Goal: Information Seeking & Learning: Learn about a topic

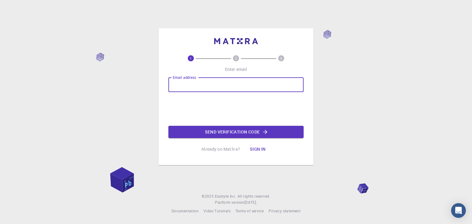
click at [211, 86] on input "Email address" at bounding box center [236, 84] width 135 height 15
type input "[EMAIL_ADDRESS][DOMAIN_NAME]"
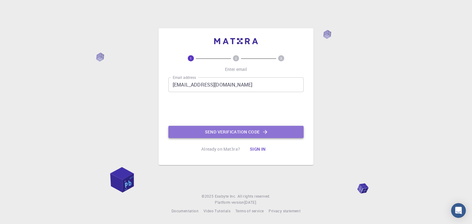
click at [229, 136] on button "Send verification code" at bounding box center [236, 132] width 135 height 12
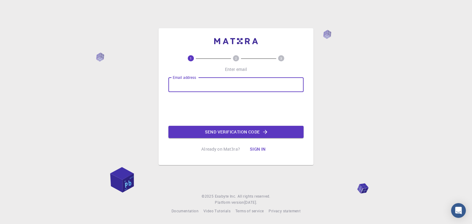
click at [212, 84] on input "Email address" at bounding box center [236, 84] width 135 height 15
click at [196, 85] on input "abhi23388@gmail.com" at bounding box center [236, 84] width 135 height 15
click at [231, 85] on input "[EMAIL_ADDRESS][DOMAIN_NAME]" at bounding box center [236, 84] width 135 height 15
type input "[EMAIL_ADDRESS][DOMAIN_NAME]"
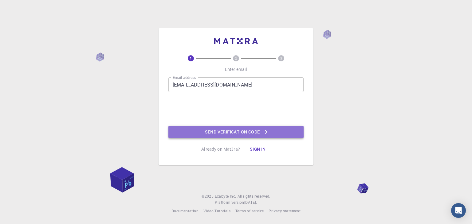
click at [209, 133] on button "Send verification code" at bounding box center [236, 132] width 135 height 12
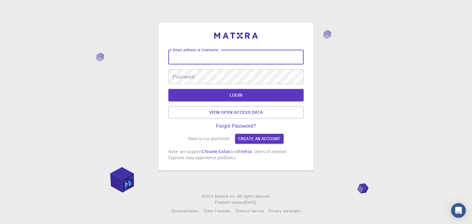
click at [246, 61] on input "Email address or Username" at bounding box center [236, 57] width 135 height 15
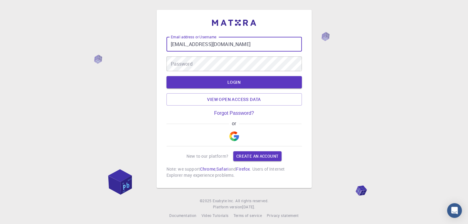
type input "[EMAIL_ADDRESS][DOMAIN_NAME]"
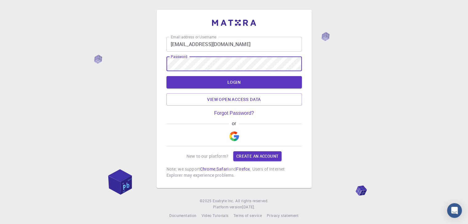
click at [166, 76] on button "LOGIN" at bounding box center [233, 82] width 135 height 12
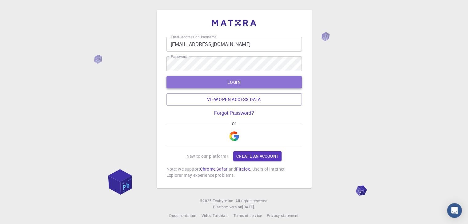
click at [227, 81] on button "LOGIN" at bounding box center [233, 82] width 135 height 12
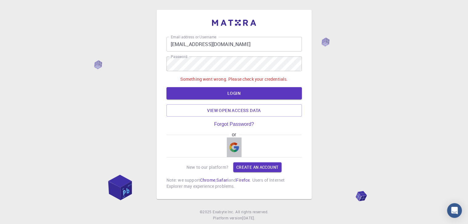
click at [234, 152] on img "button" at bounding box center [234, 148] width 10 height 10
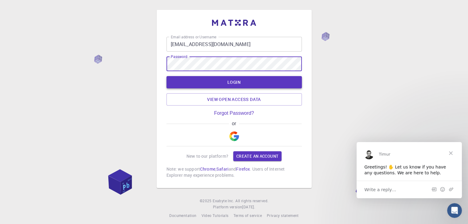
click at [237, 81] on button "LOGIN" at bounding box center [233, 82] width 135 height 12
click at [166, 76] on button "LOGIN" at bounding box center [233, 82] width 135 height 12
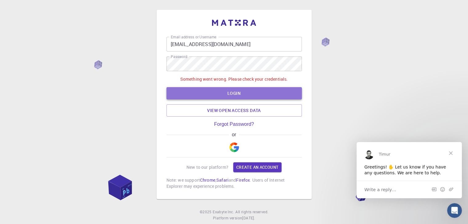
click at [215, 97] on button "LOGIN" at bounding box center [233, 93] width 135 height 12
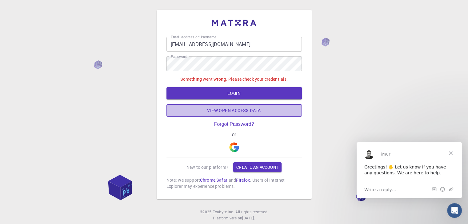
click at [229, 110] on link "View open access data" at bounding box center [233, 111] width 135 height 12
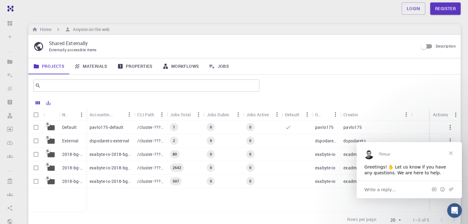
click at [334, 81] on div at bounding box center [359, 85] width 194 height 15
click at [448, 154] on span "Close" at bounding box center [450, 153] width 22 height 22
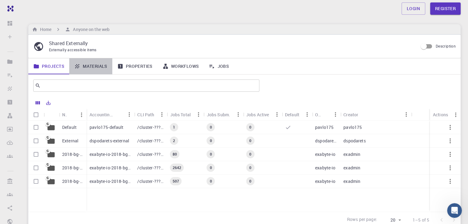
click at [105, 66] on link "Materials" at bounding box center [90, 66] width 43 height 16
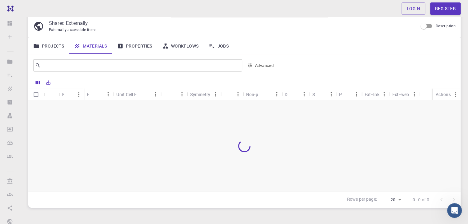
scroll to position [14, 0]
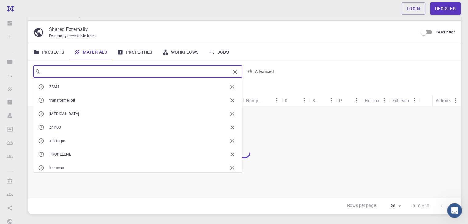
click at [121, 69] on input "text" at bounding box center [135, 71] width 189 height 9
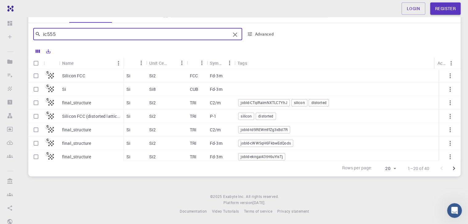
scroll to position [0, 0]
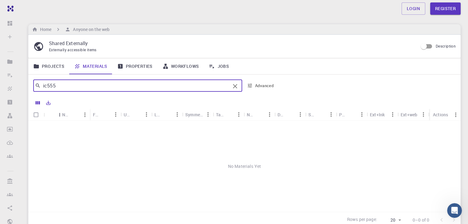
click at [62, 114] on div "Icon" at bounding box center [60, 115] width 6 height 12
click at [180, 88] on input "ic555" at bounding box center [135, 85] width 189 height 9
type input "5"
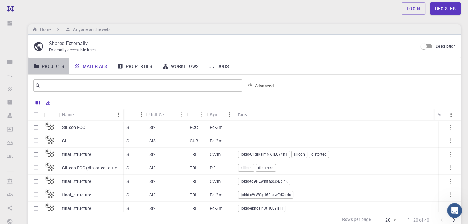
click at [60, 67] on link "Projects" at bounding box center [48, 66] width 41 height 16
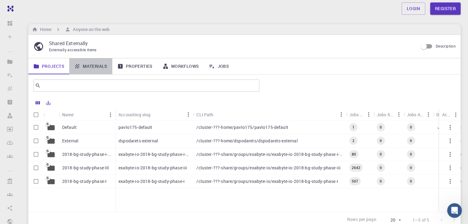
click at [102, 69] on link "Materials" at bounding box center [90, 66] width 43 height 16
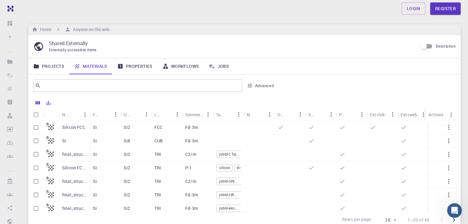
click at [160, 66] on link "Workflows" at bounding box center [180, 66] width 46 height 16
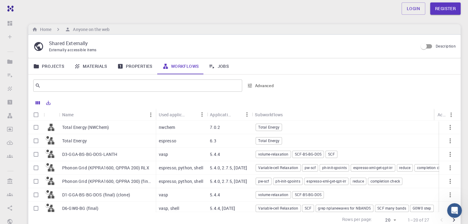
click at [149, 63] on link "Properties" at bounding box center [134, 66] width 45 height 16
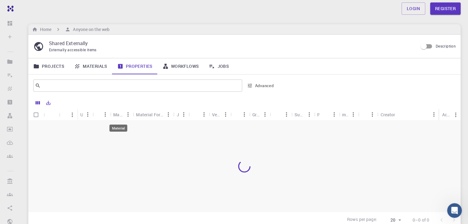
click at [122, 117] on div "Material" at bounding box center [118, 115] width 10 height 12
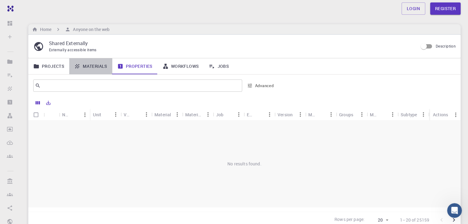
click at [95, 63] on link "Materials" at bounding box center [90, 66] width 43 height 16
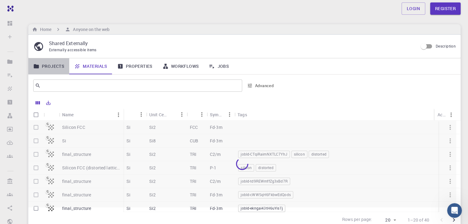
click at [57, 66] on link "Projects" at bounding box center [48, 66] width 41 height 16
